Goal: Book appointment/travel/reservation

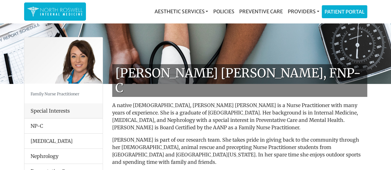
click at [65, 17] on img at bounding box center [55, 12] width 56 height 12
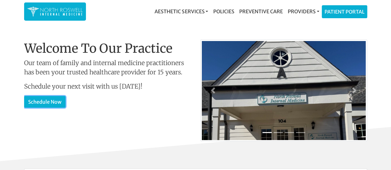
drag, startPoint x: 53, startPoint y: 106, endPoint x: 36, endPoint y: 103, distance: 16.6
click at [36, 103] on link "Schedule Now" at bounding box center [44, 102] width 41 height 12
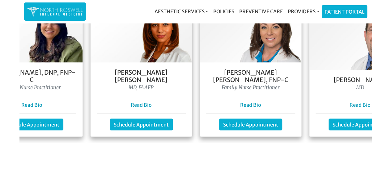
scroll to position [0, 154]
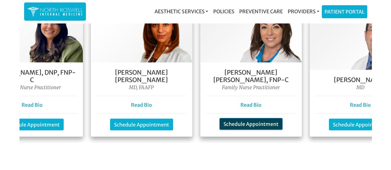
click at [258, 118] on link "Schedule Appointment" at bounding box center [250, 124] width 63 height 12
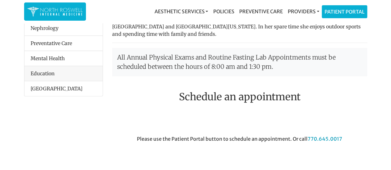
scroll to position [122, 0]
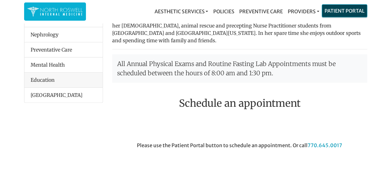
click at [344, 14] on link "Patient Portal" at bounding box center [344, 11] width 45 height 12
